Goal: Obtain resource: Obtain resource

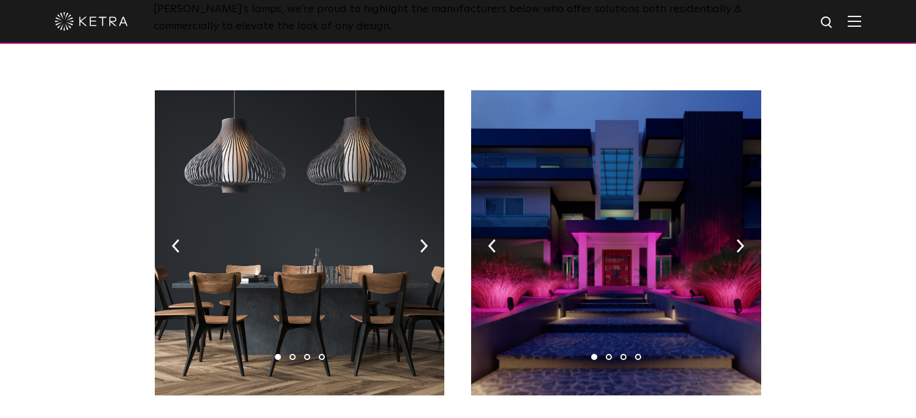
scroll to position [183, 0]
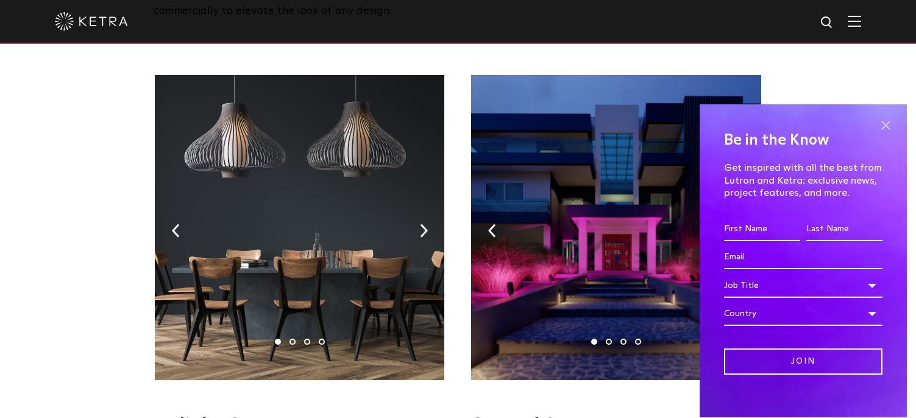
click at [880, 127] on span at bounding box center [886, 125] width 18 height 18
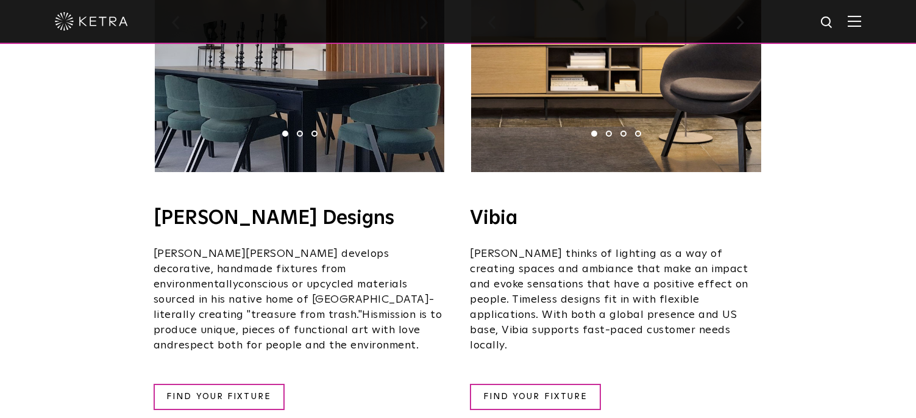
scroll to position [2195, 0]
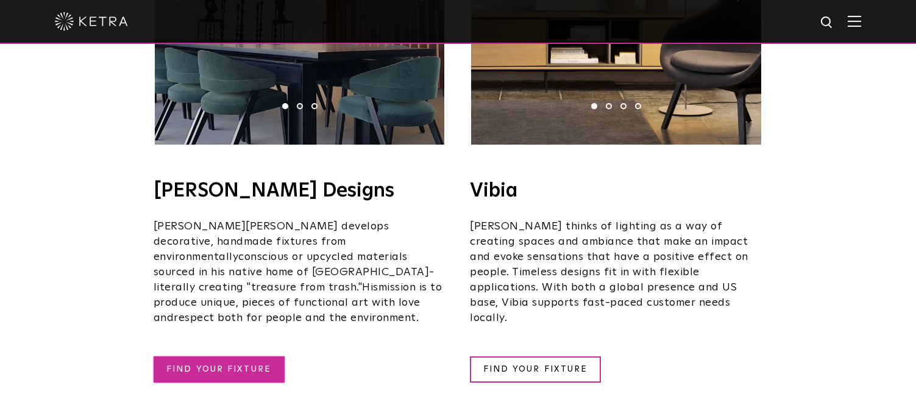
click at [226, 356] on link "FIND YOUR FIXTURE" at bounding box center [219, 369] width 131 height 26
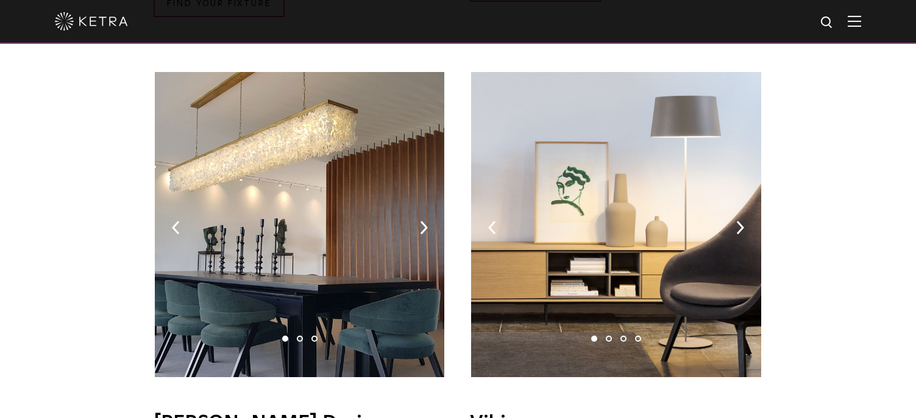
scroll to position [2134, 0]
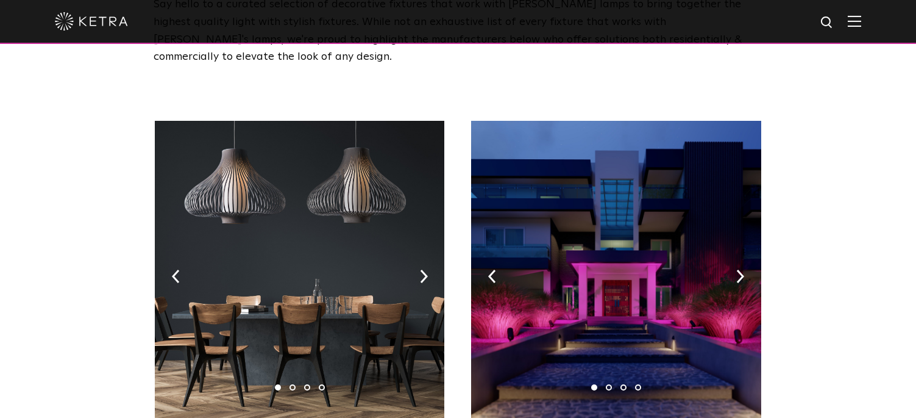
scroll to position [0, 0]
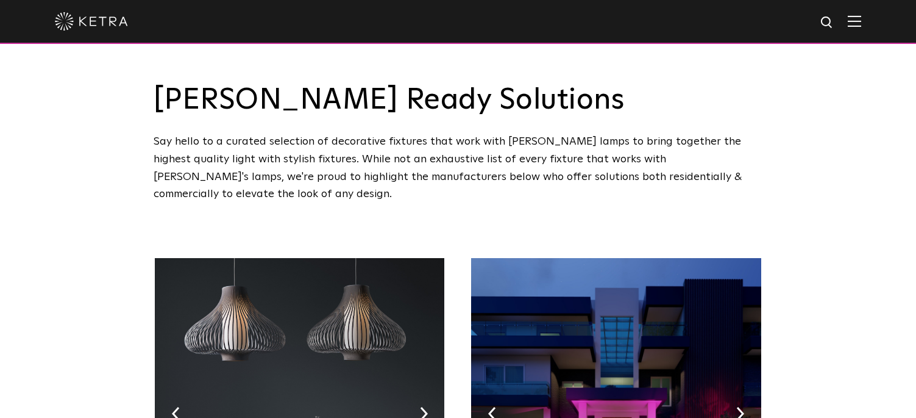
click at [862, 23] on img at bounding box center [854, 21] width 13 height 12
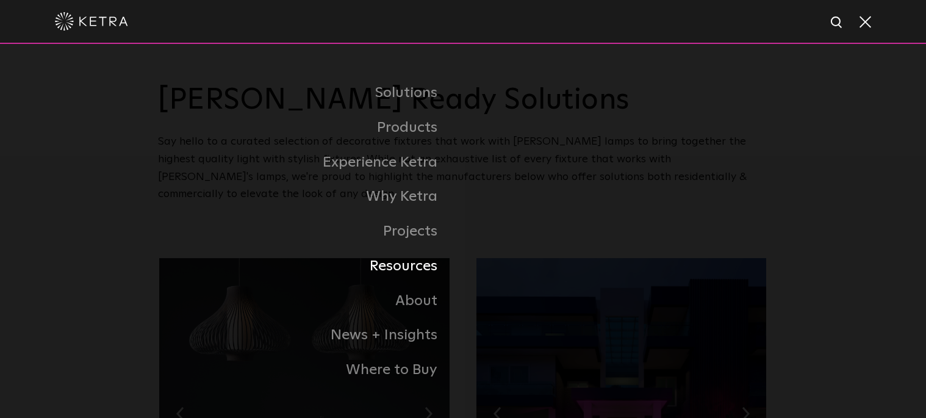
click at [396, 263] on link "Resources" at bounding box center [310, 266] width 305 height 35
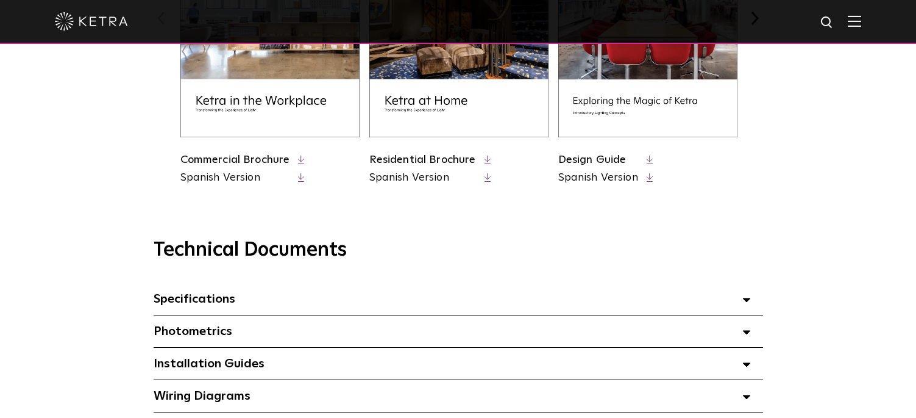
scroll to position [793, 0]
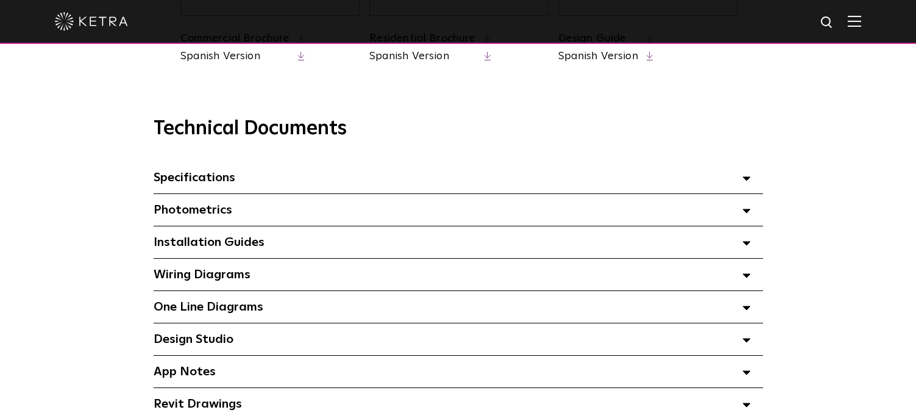
click at [751, 185] on div "Specifications Select checkboxes to use the bulk download option below" at bounding box center [459, 178] width 610 height 32
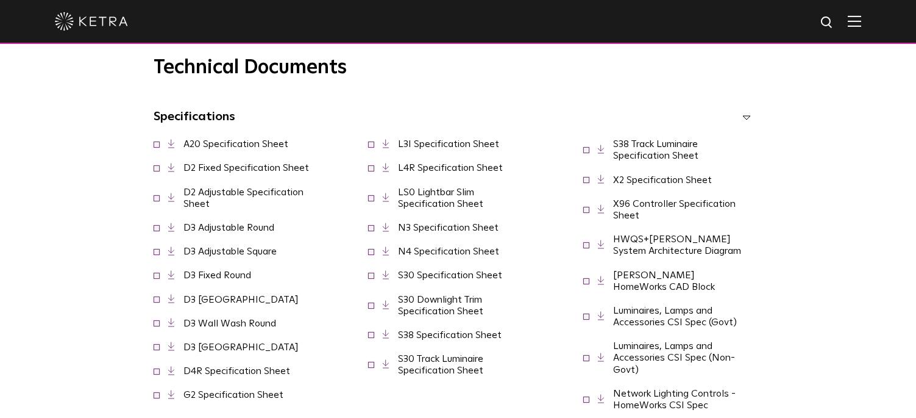
scroll to position [915, 0]
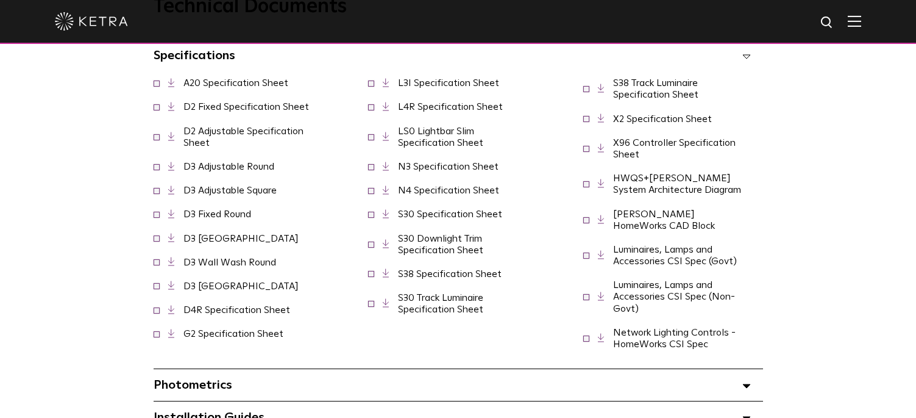
click at [690, 286] on link "Luminaires, Lamps and Accessories CSI Spec (Non-Govt)" at bounding box center [674, 296] width 122 height 33
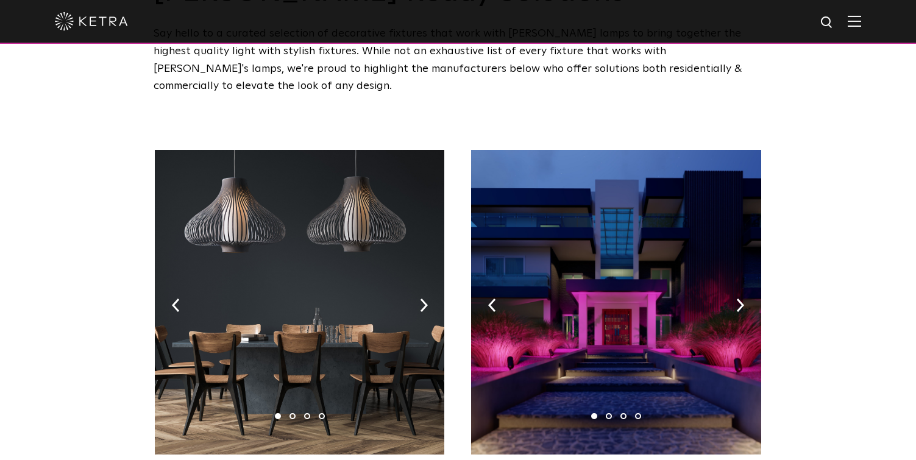
scroll to position [183, 0]
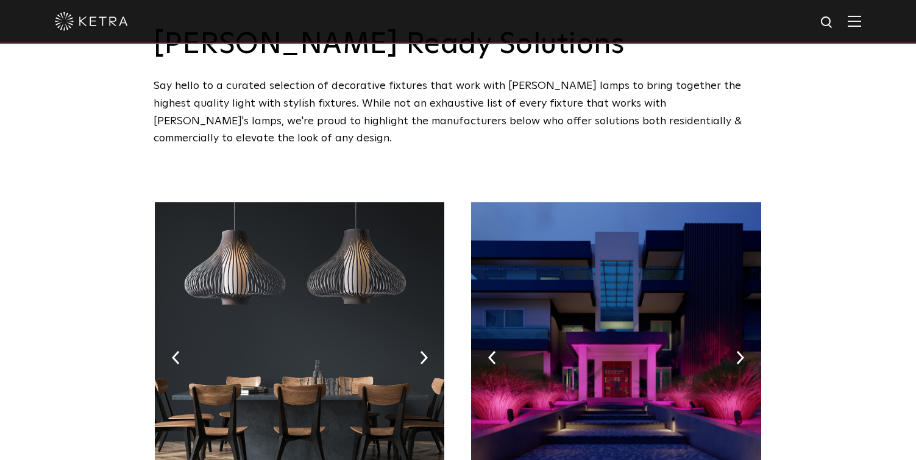
scroll to position [0, 0]
